Goal: Task Accomplishment & Management: Manage account settings

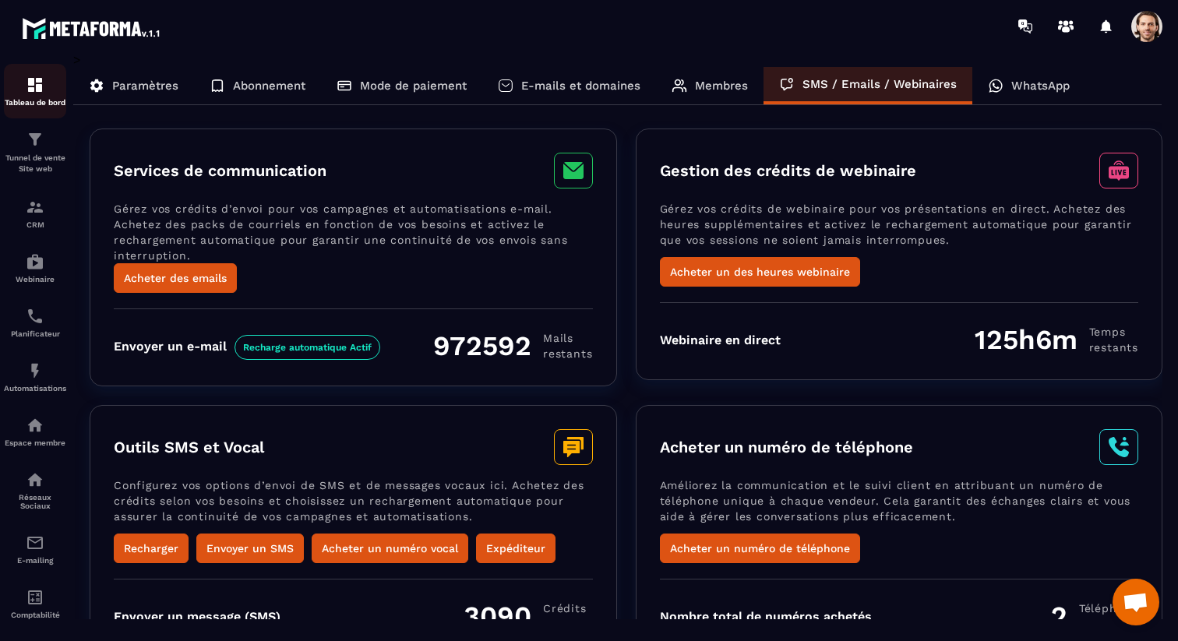
click at [58, 98] on p "Tableau de bord" at bounding box center [35, 102] width 62 height 9
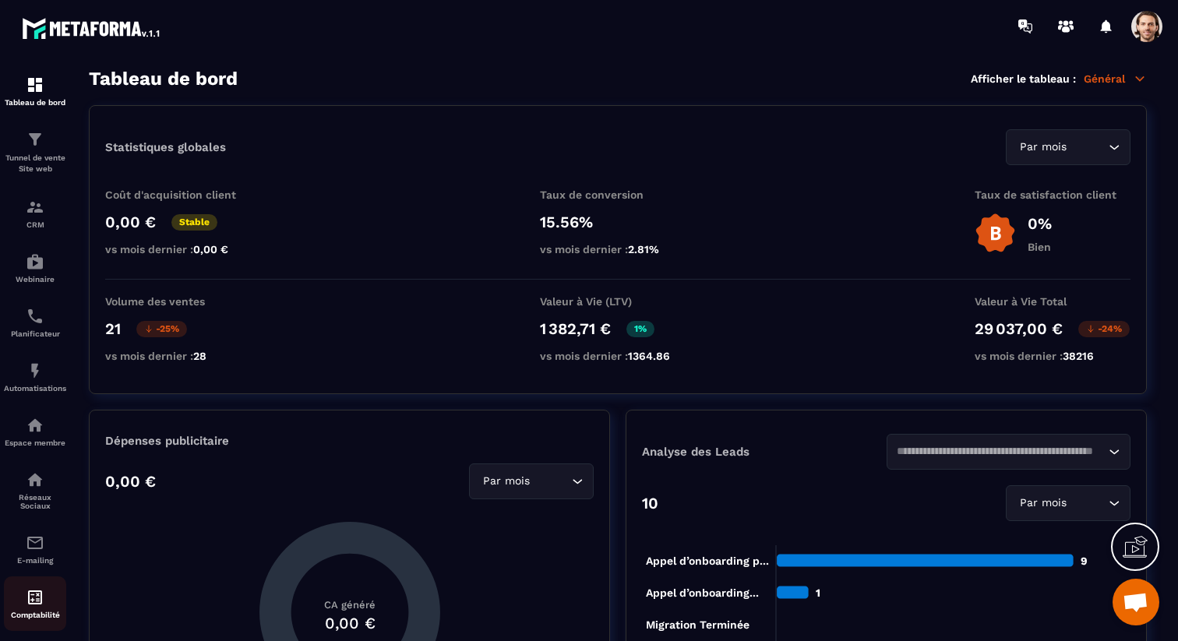
click at [21, 592] on link "Comptabilité" at bounding box center [35, 603] width 62 height 55
click at [41, 604] on img at bounding box center [35, 597] width 19 height 19
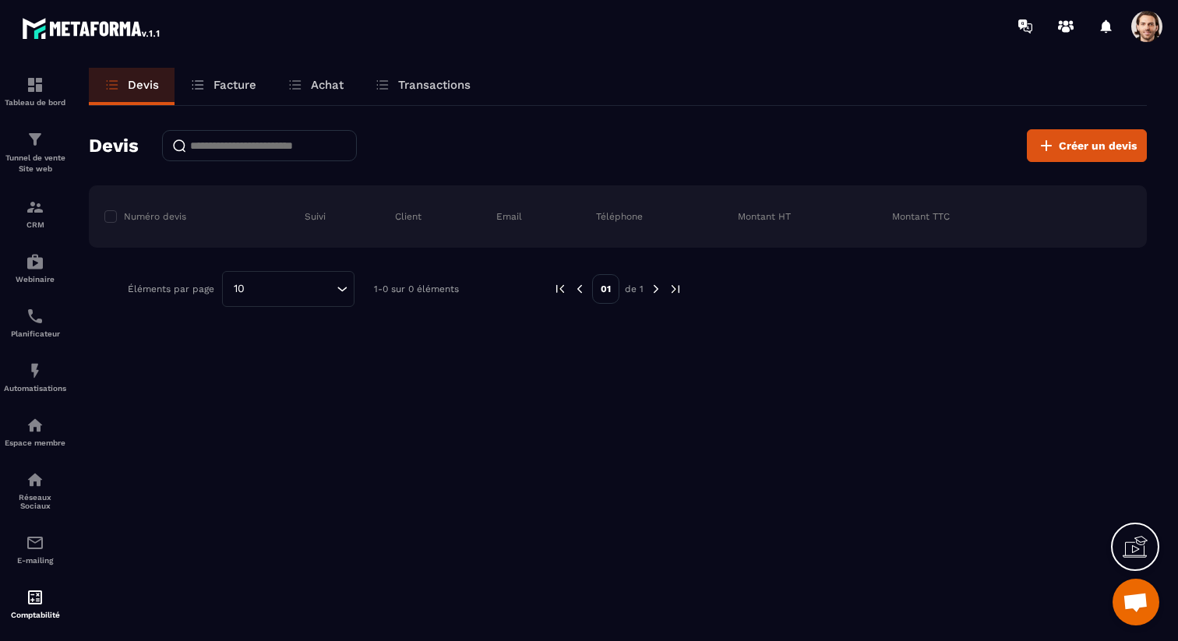
click at [222, 89] on p "Facture" at bounding box center [234, 85] width 43 height 14
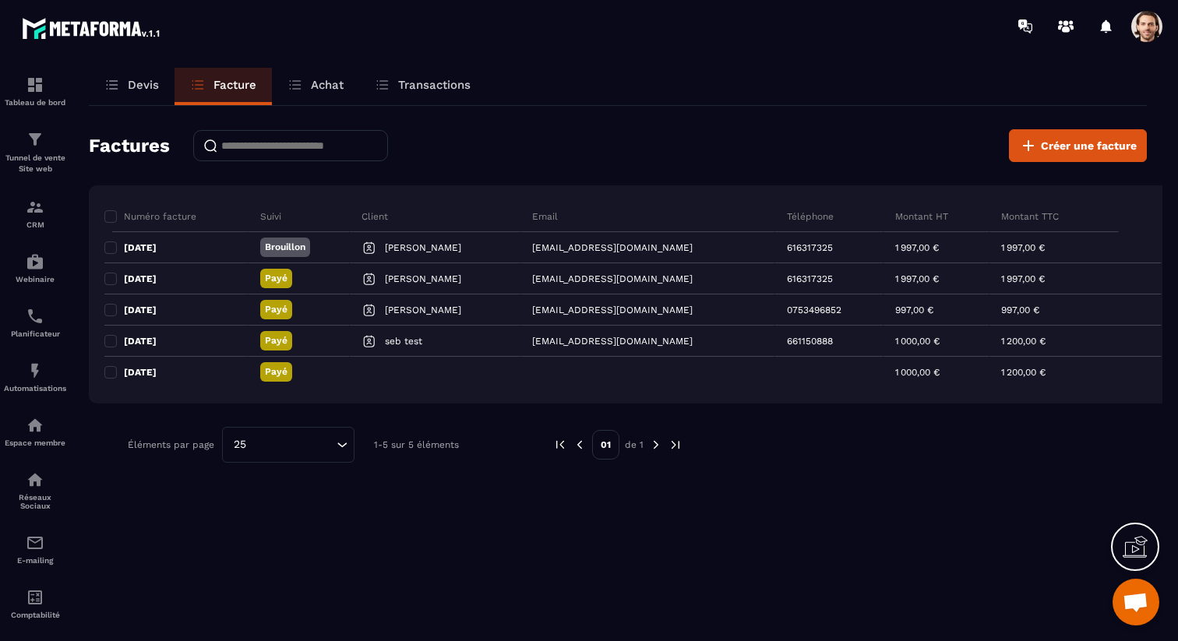
click at [148, 86] on p "Devis" at bounding box center [143, 85] width 31 height 14
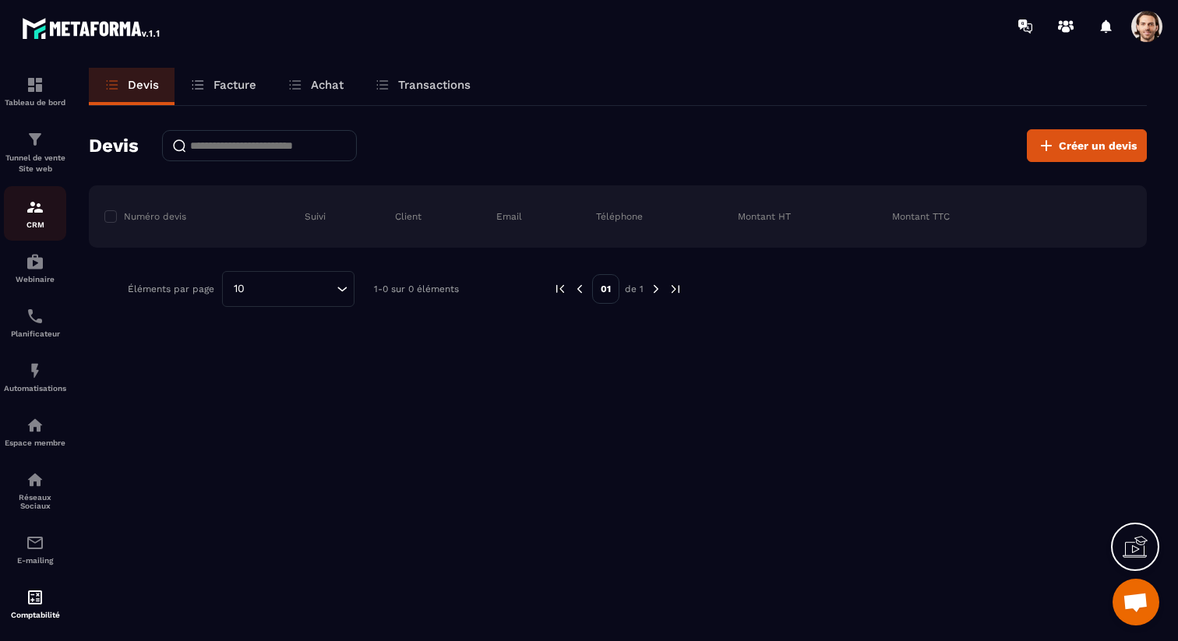
click at [19, 229] on p "CRM" at bounding box center [35, 224] width 62 height 9
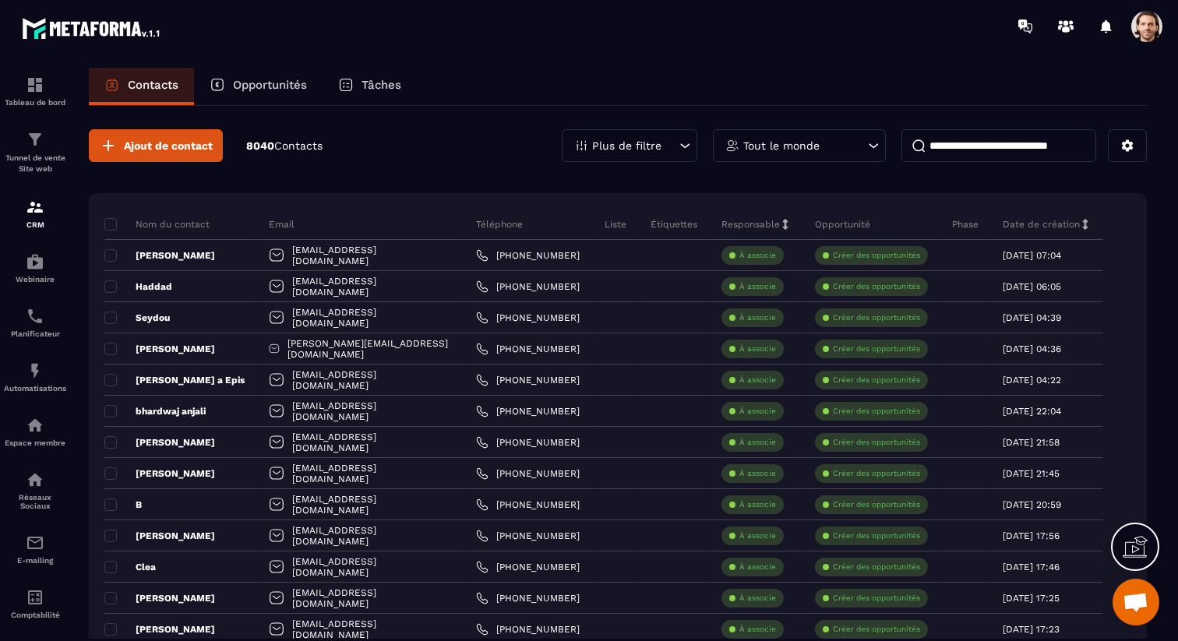
click at [110, 217] on div "Nom du contact" at bounding box center [180, 224] width 153 height 31
click at [112, 221] on span at bounding box center [110, 224] width 12 height 12
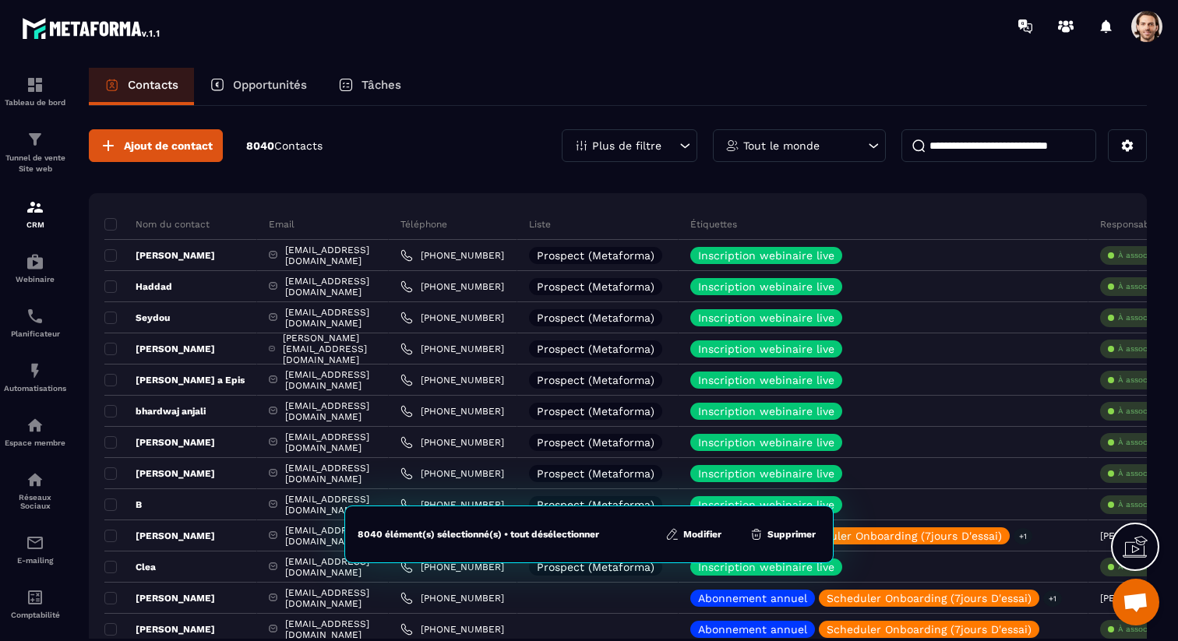
click at [692, 538] on button "Modifier" at bounding box center [693, 535] width 65 height 16
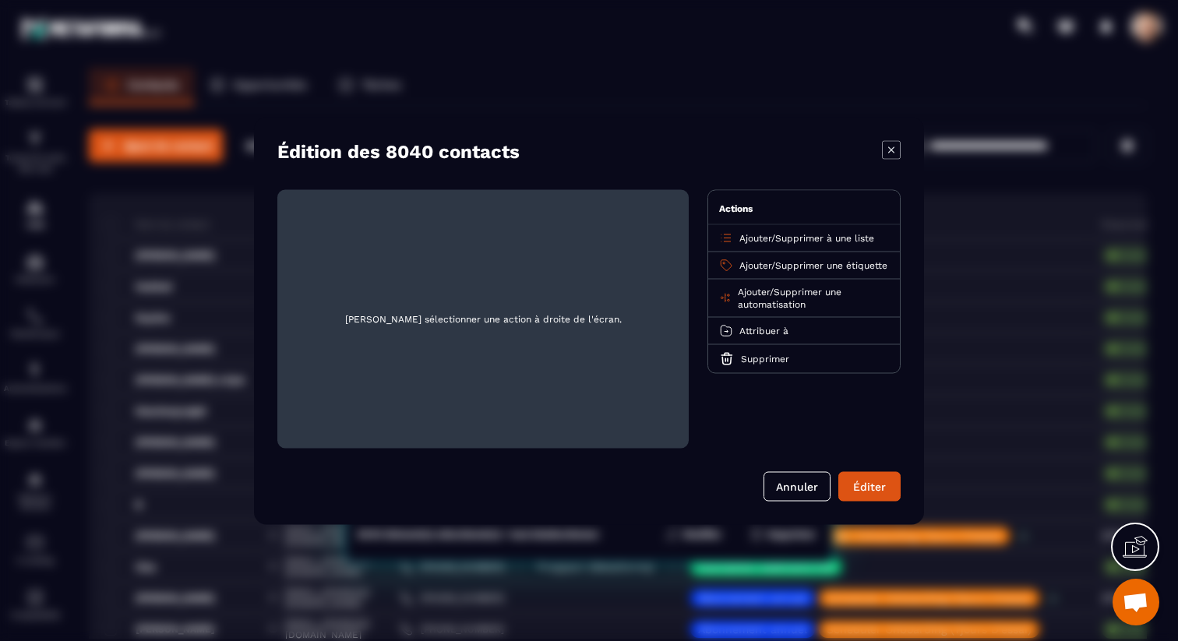
click at [752, 297] on span "Ajouter" at bounding box center [754, 291] width 32 height 11
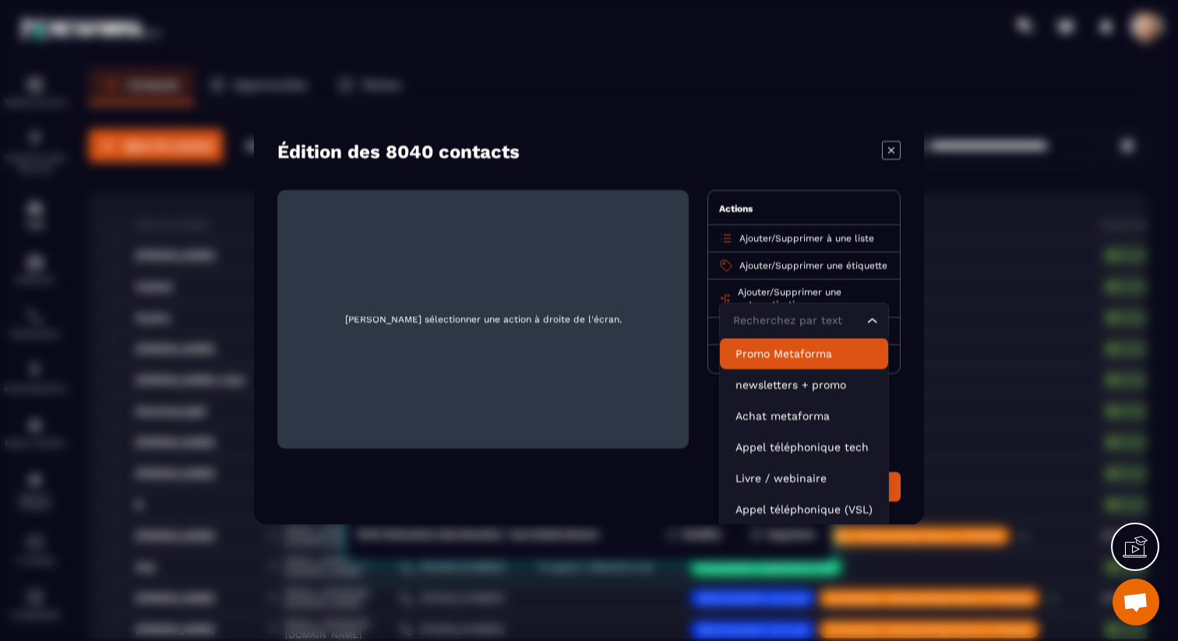
click at [890, 150] on icon "Modal window" at bounding box center [891, 149] width 19 height 19
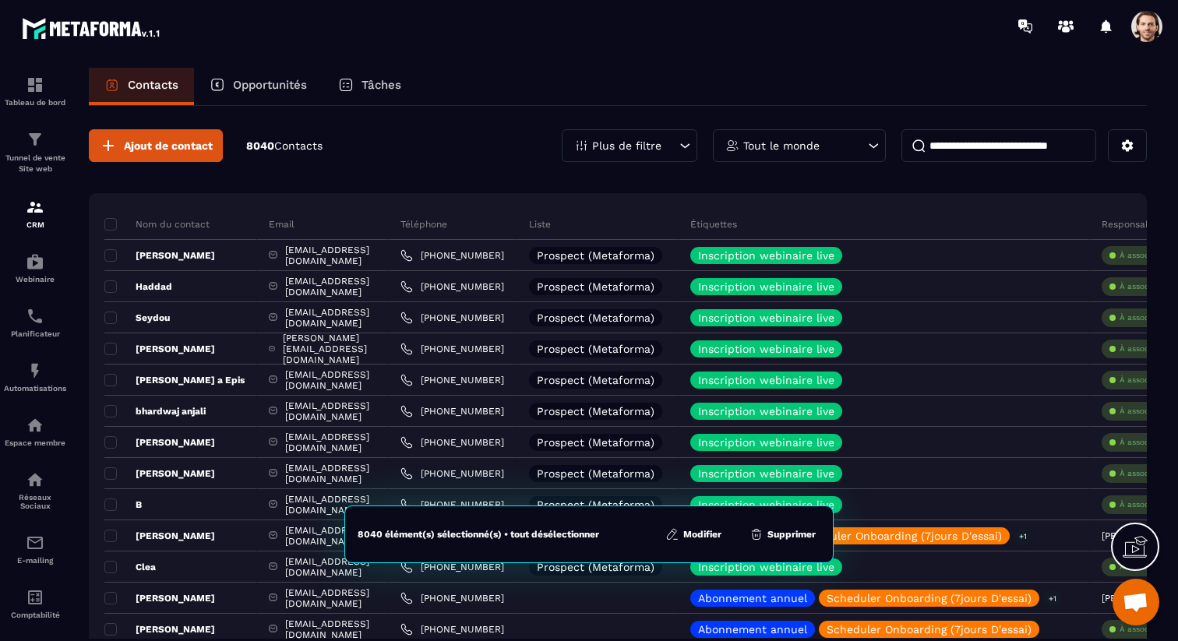
click at [446, 103] on div "Contacts Opportunités Tâches" at bounding box center [618, 86] width 1058 height 37
click at [111, 222] on span at bounding box center [110, 224] width 12 height 12
